Goal: Book appointment/travel/reservation

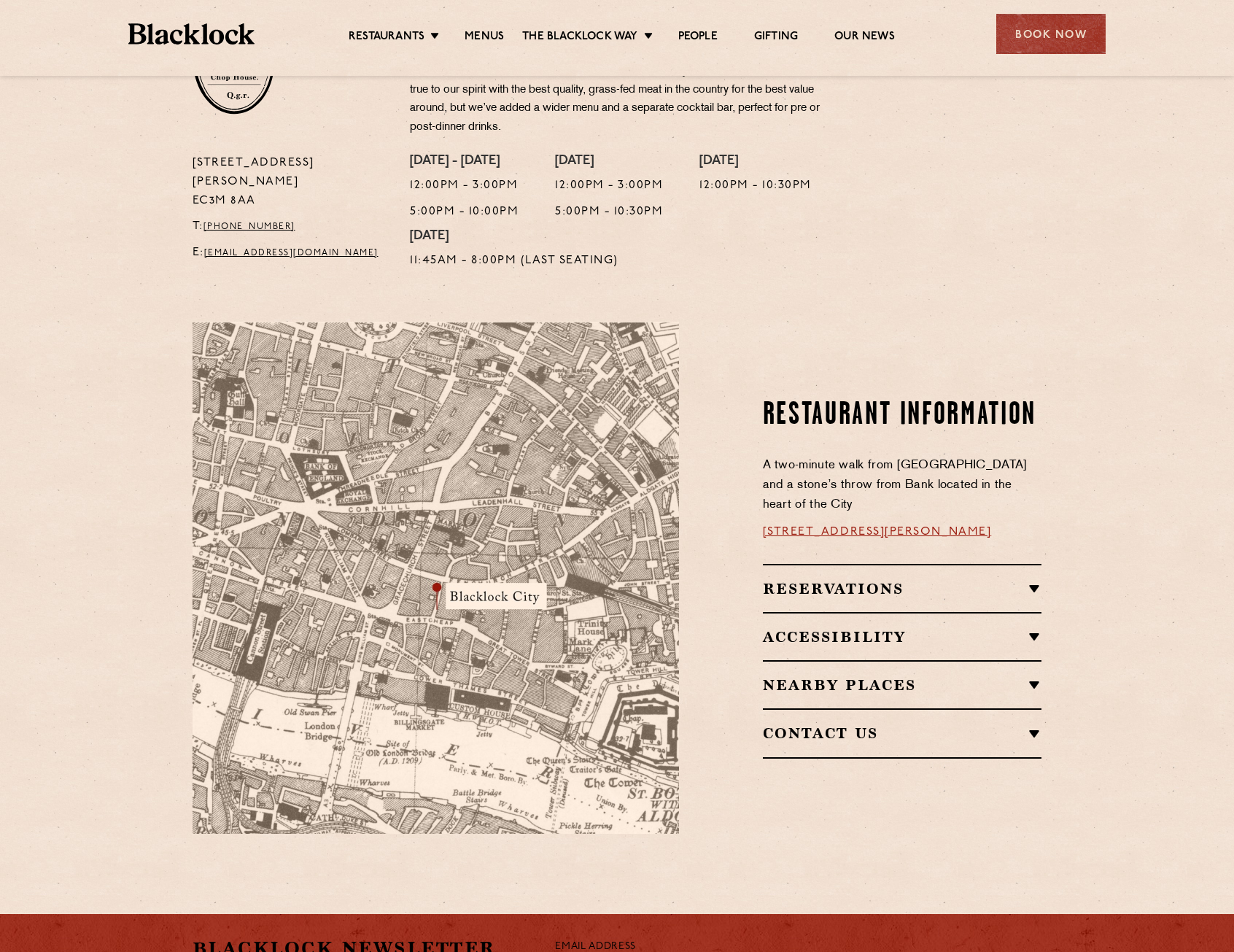
scroll to position [584, 0]
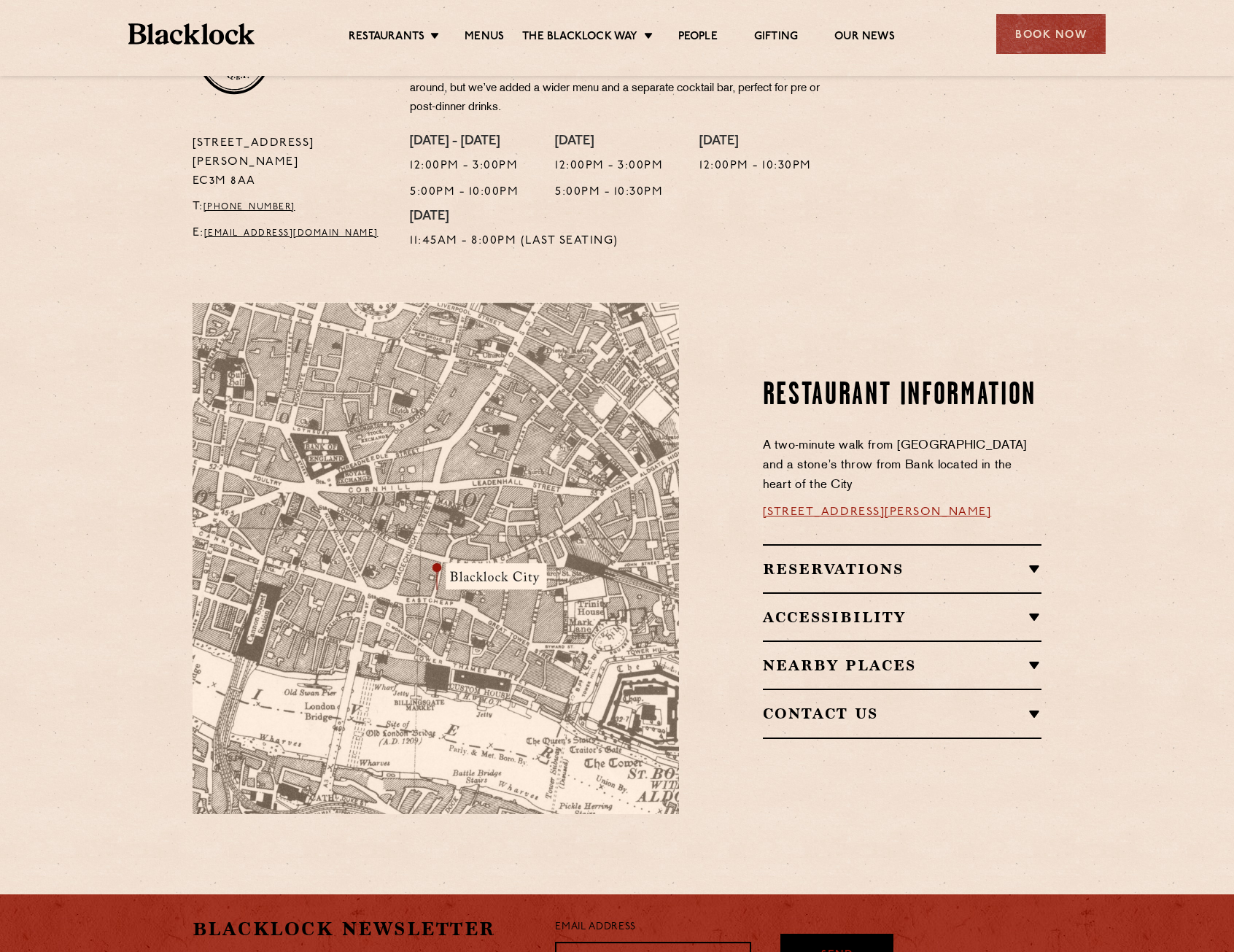
click at [808, 544] on div "Reservations RESERVATIONS We know that bookings are important for any occasions…" at bounding box center [903, 568] width 280 height 48
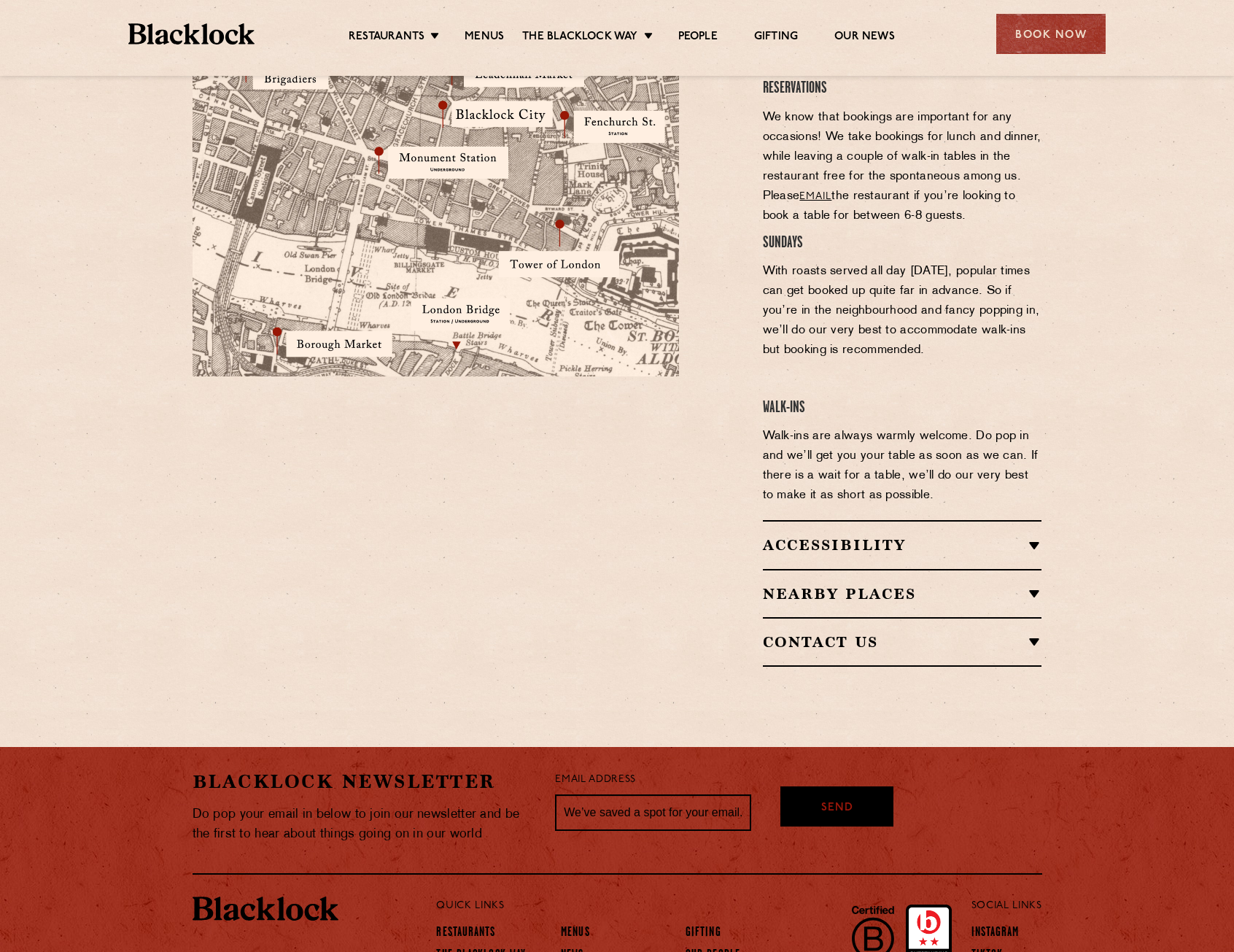
scroll to position [802, 0]
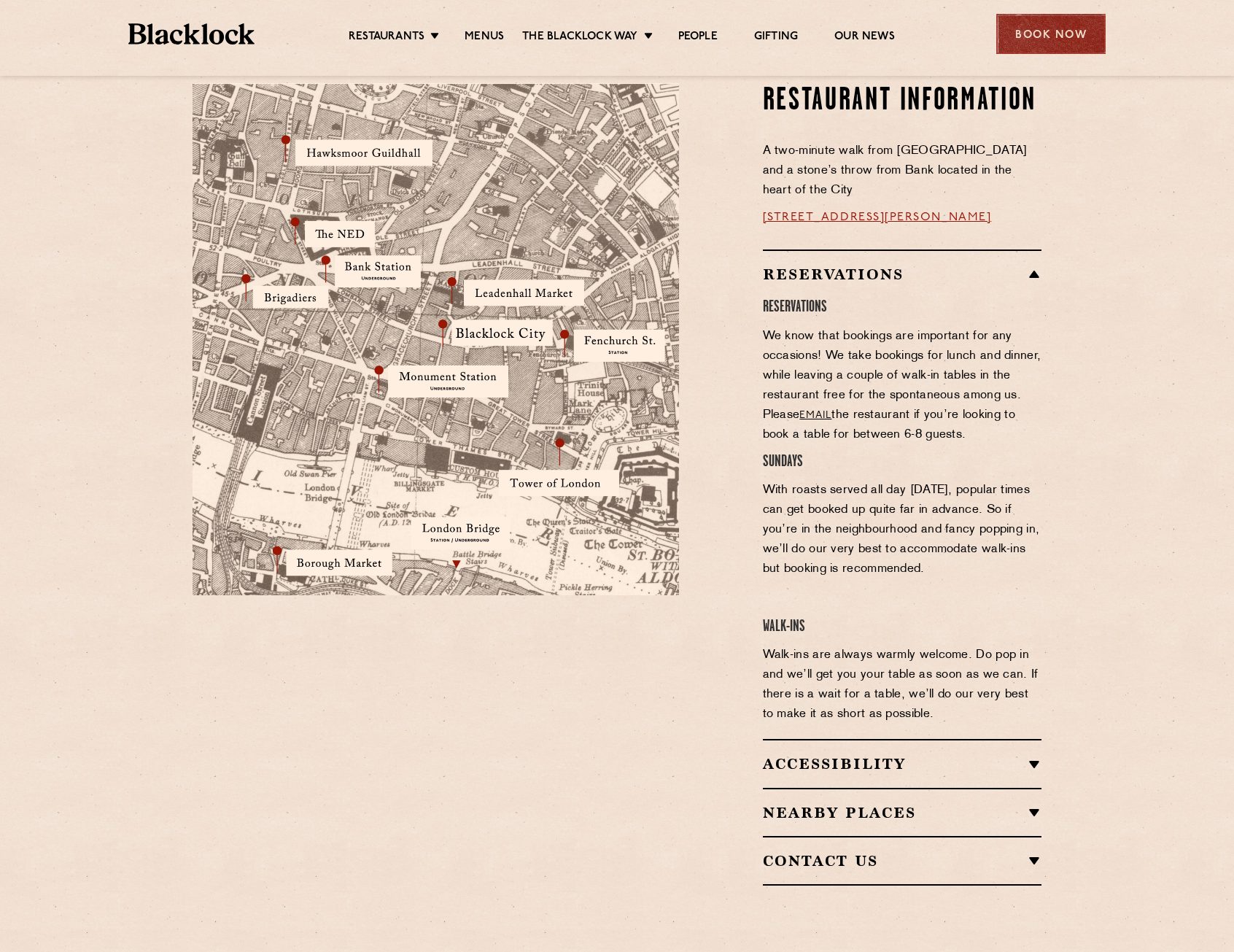
click at [1054, 21] on div "Book Now" at bounding box center [1051, 34] width 109 height 41
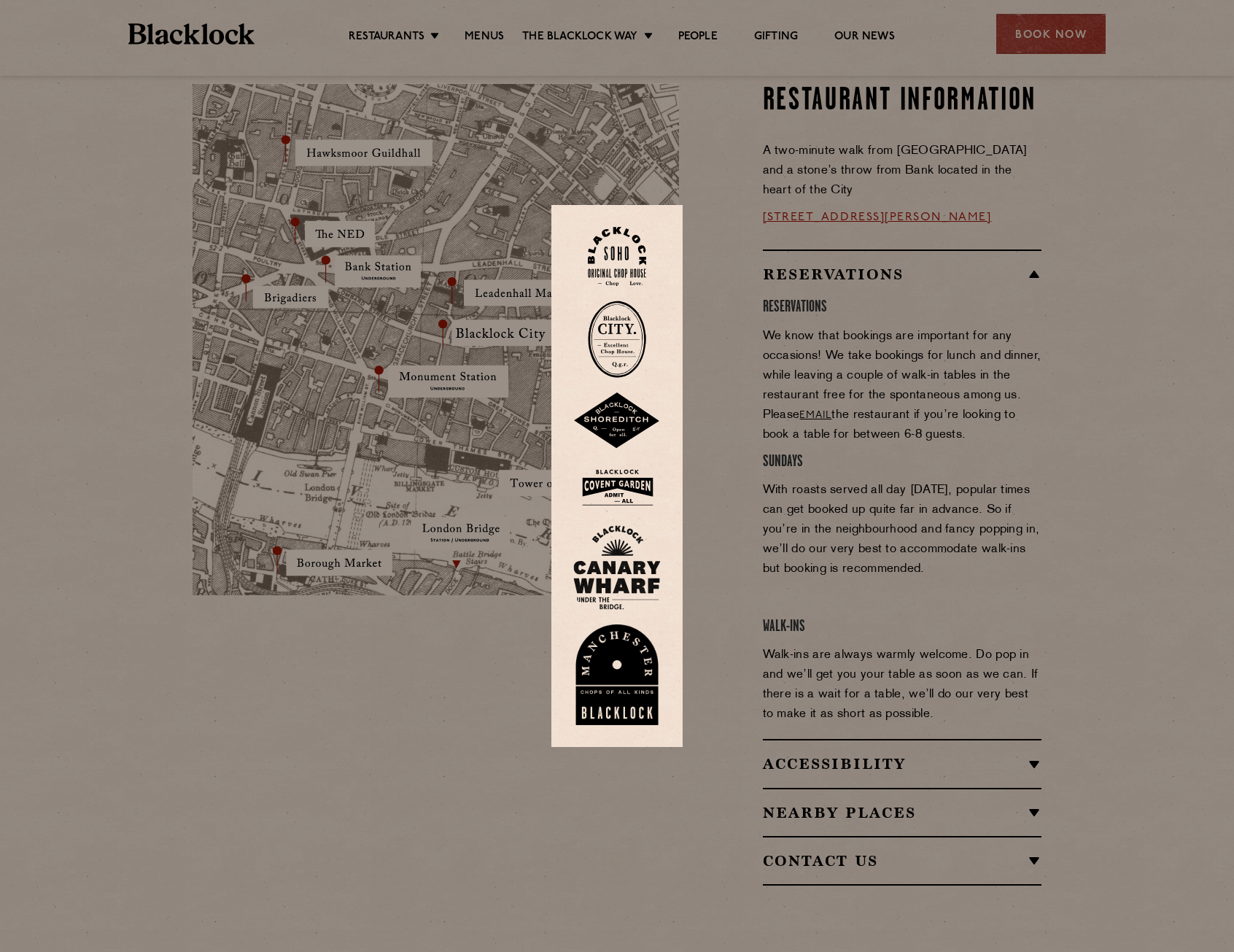
click at [629, 332] on img at bounding box center [617, 338] width 59 height 77
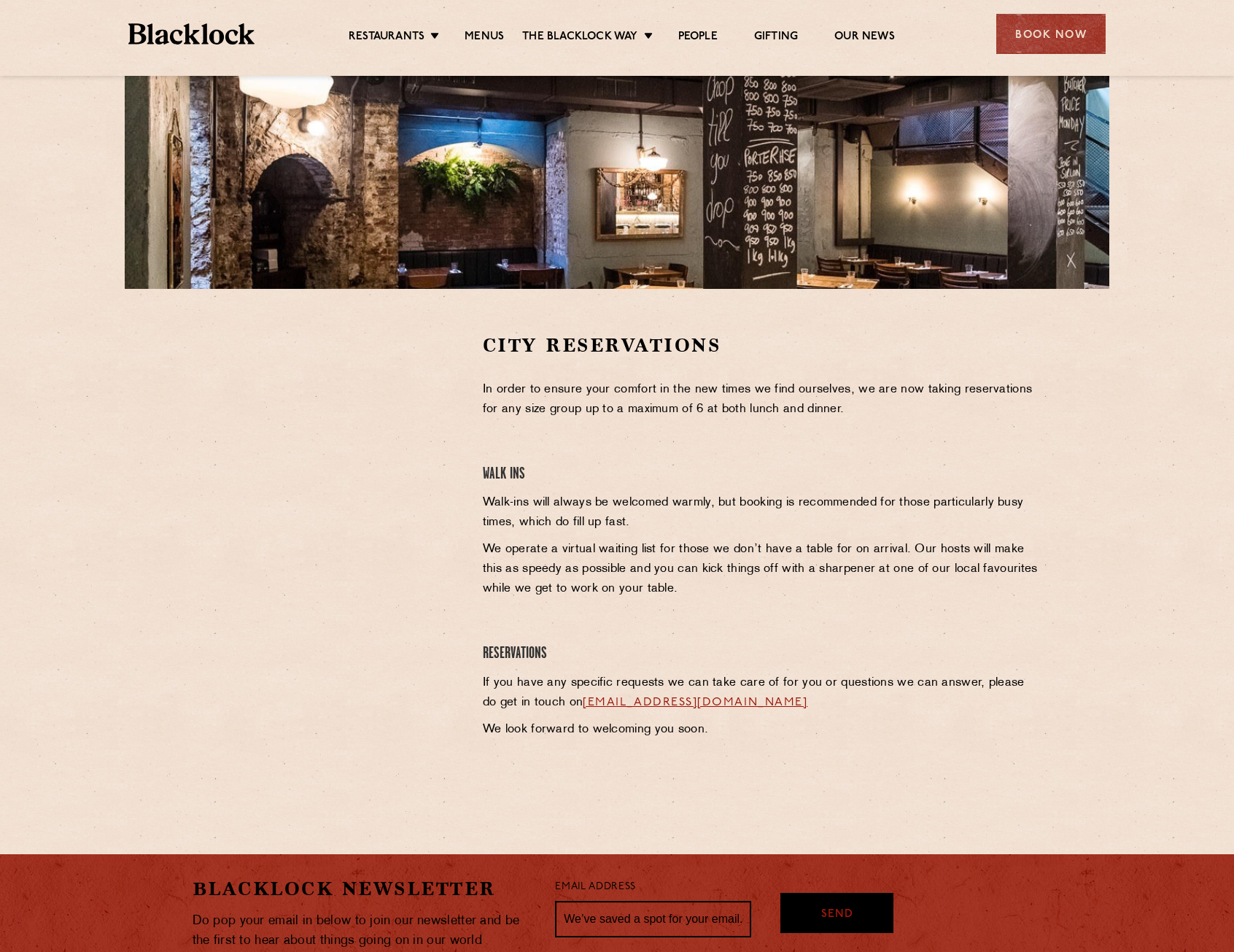
scroll to position [455, 0]
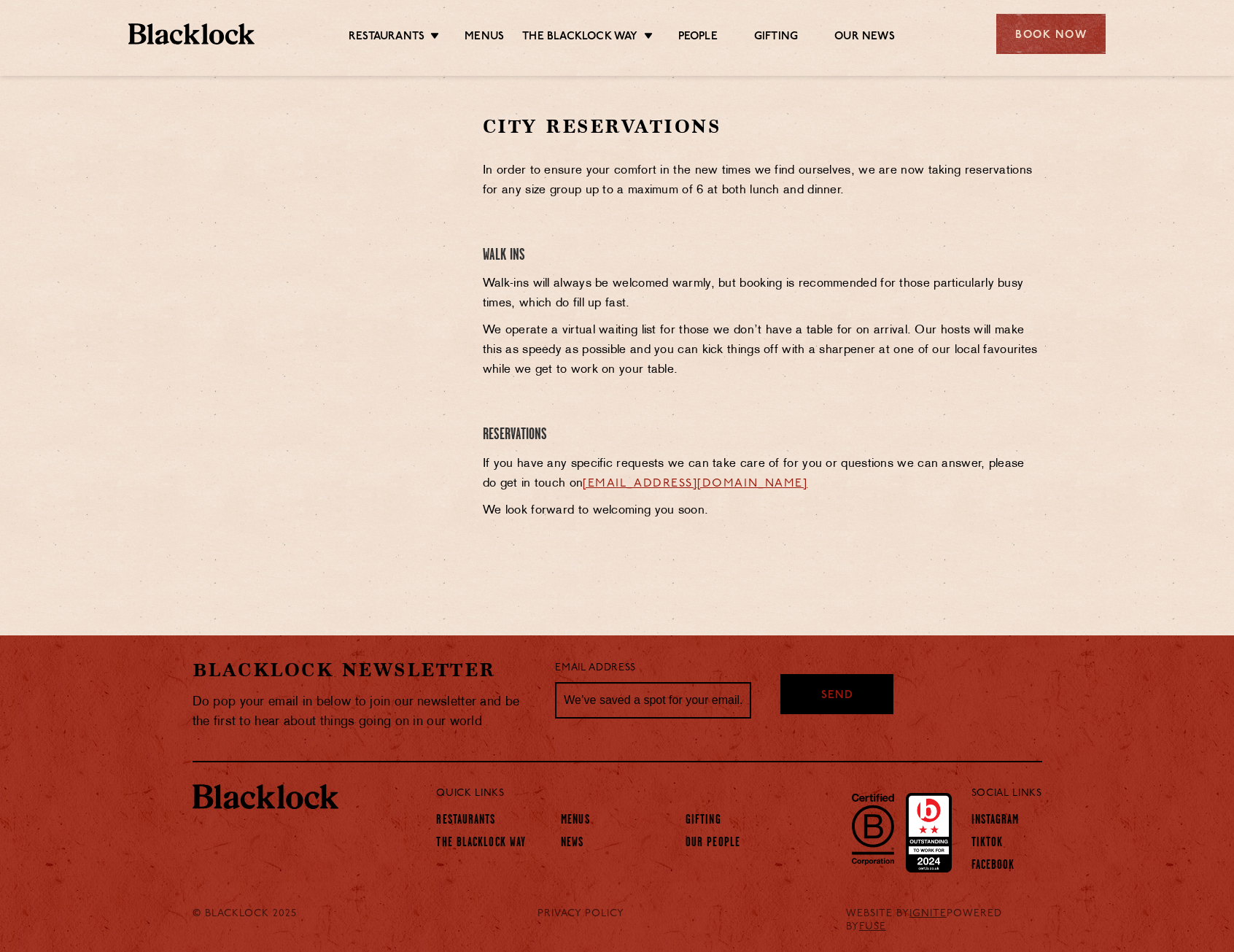
click at [766, 490] on link "cityreservations@theblacklock.com" at bounding box center [696, 484] width 225 height 12
click at [941, 491] on p "If you have any specific requests we can take care of for you or questions we c…" at bounding box center [763, 474] width 559 height 40
drag, startPoint x: 827, startPoint y: 488, endPoint x: 569, endPoint y: 487, distance: 258.0
click at [569, 487] on p "If you have any specific requests we can take care of for you or questions we c…" at bounding box center [763, 474] width 559 height 40
copy link "cityreservations@theblacklock.com"
